Goal: Information Seeking & Learning: Understand process/instructions

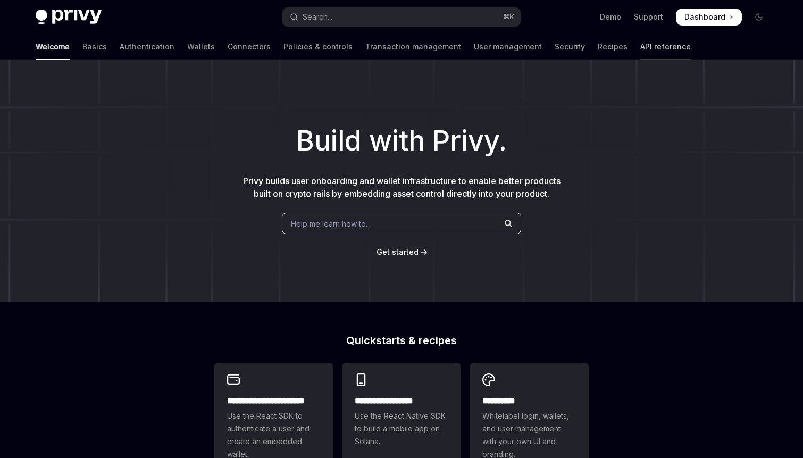
click at [640, 43] on link "API reference" at bounding box center [665, 47] width 50 height 26
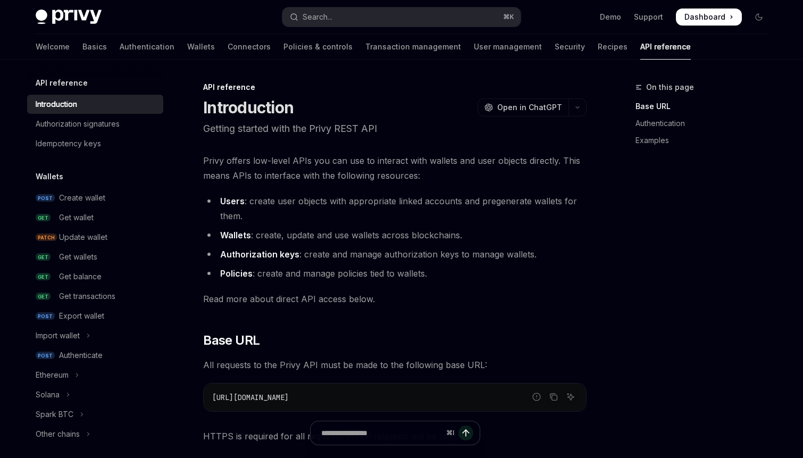
click at [107, 266] on ul "POST Create wallet GET Get wallet PATCH Update wallet GET Get wallets GET Get b…" at bounding box center [95, 315] width 136 height 255
click at [98, 270] on div "Get balance" at bounding box center [80, 276] width 43 height 13
click at [95, 274] on div "Get balance" at bounding box center [80, 276] width 43 height 13
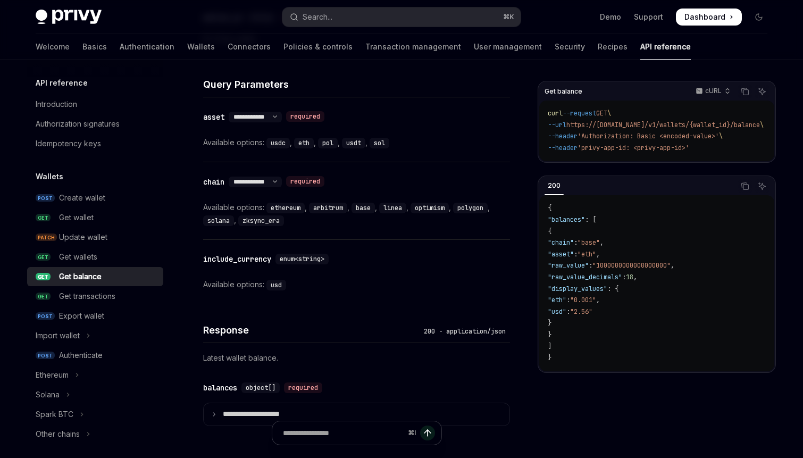
scroll to position [445, 0]
drag, startPoint x: 386, startPoint y: 140, endPoint x: 291, endPoint y: 138, distance: 94.6
click at [291, 138] on div "Available options: usdc , eth , pol , usdt , sol" at bounding box center [356, 142] width 307 height 13
click at [291, 138] on div "usdc ," at bounding box center [280, 142] width 28 height 13
click at [417, 140] on div "Available options: usdc , eth , pol , usdt , sol" at bounding box center [356, 142] width 307 height 13
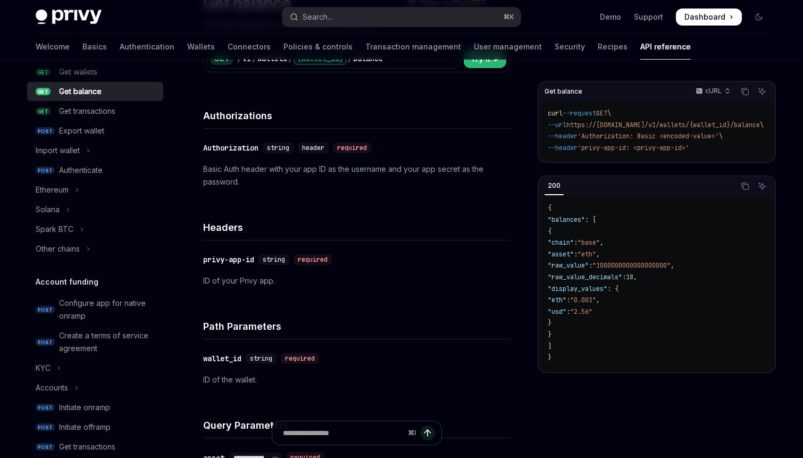
scroll to position [0, 0]
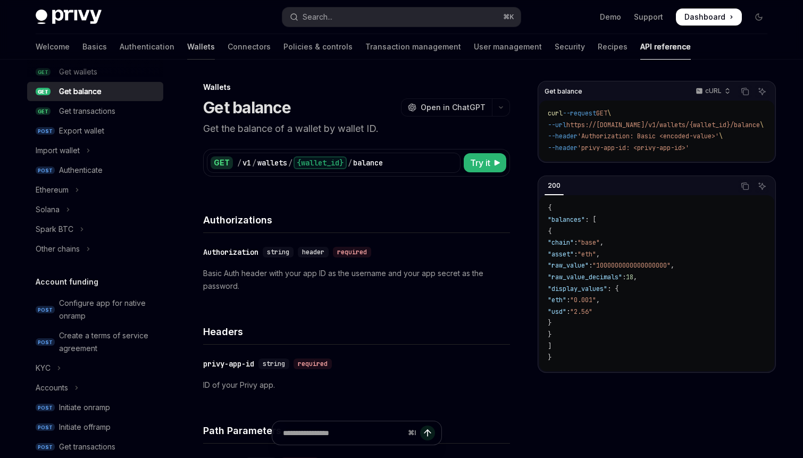
click at [187, 47] on link "Wallets" at bounding box center [201, 47] width 28 height 26
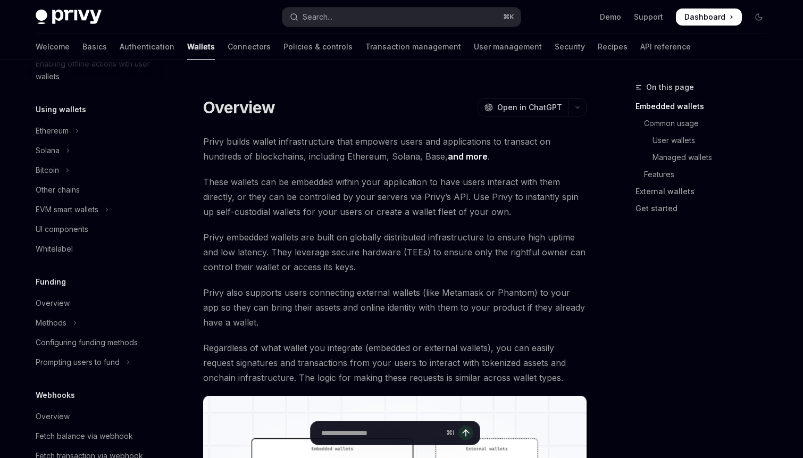
scroll to position [214, 0]
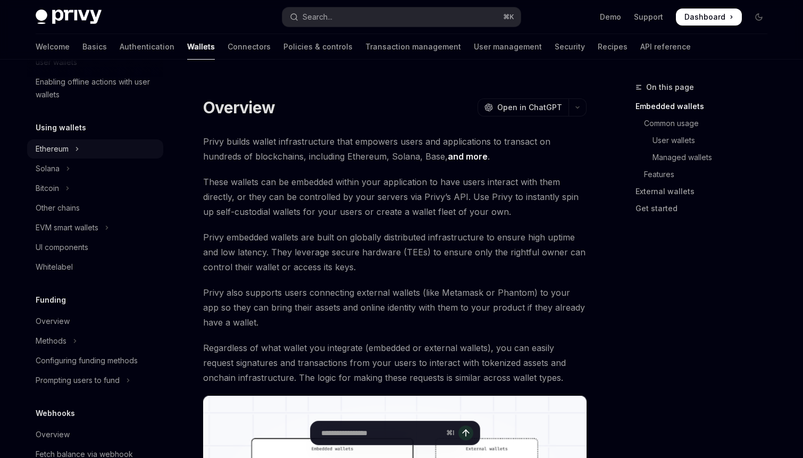
click at [78, 145] on icon "Toggle Ethereum section" at bounding box center [77, 148] width 4 height 13
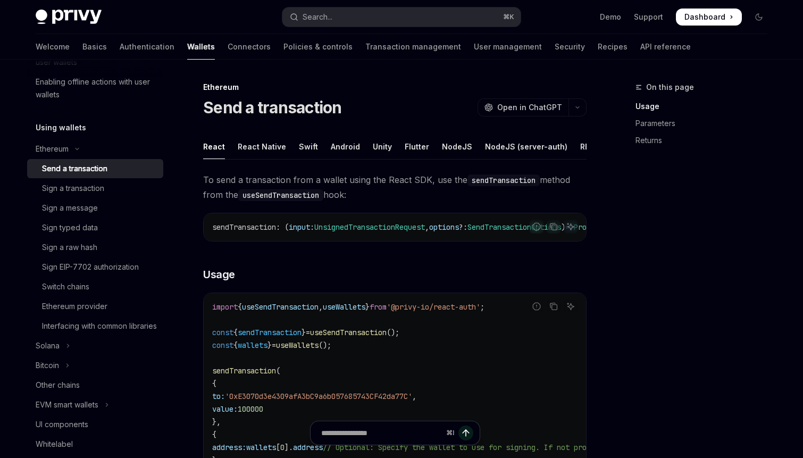
click at [81, 166] on div "Send a transaction" at bounding box center [74, 168] width 65 height 13
type textarea "*"
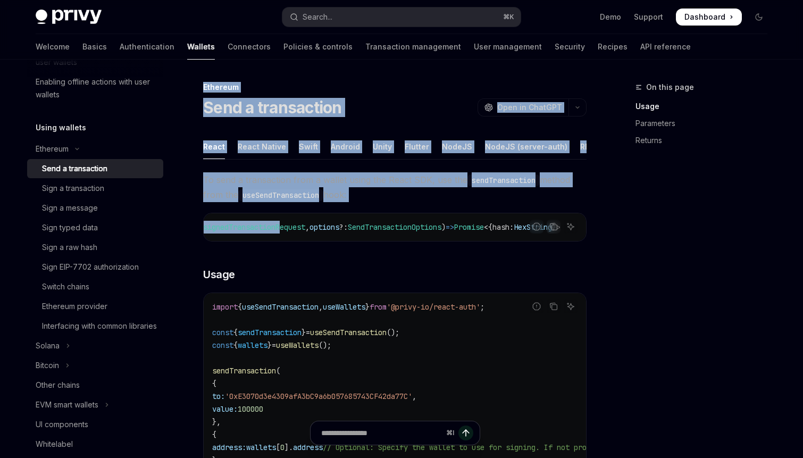
scroll to position [0, 179]
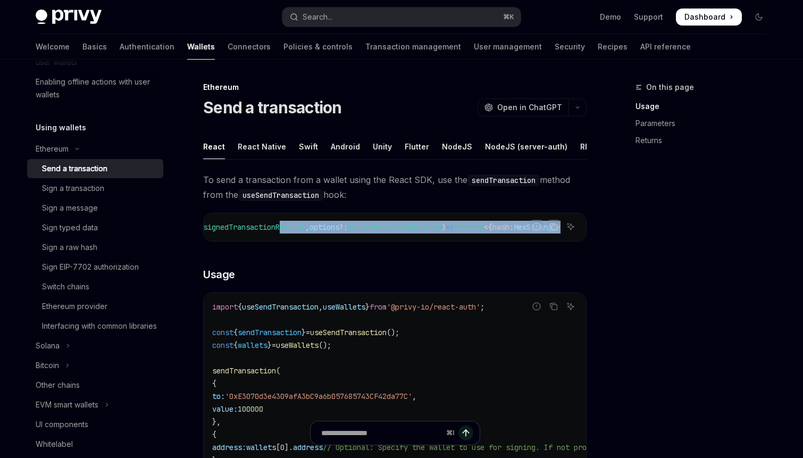
drag, startPoint x: 407, startPoint y: 229, endPoint x: 589, endPoint y: 228, distance: 182.9
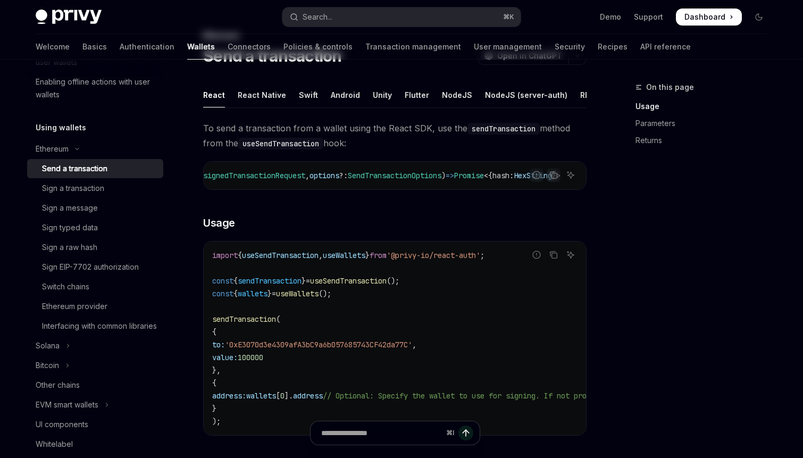
scroll to position [79, 0]
